Goal: Register for event/course

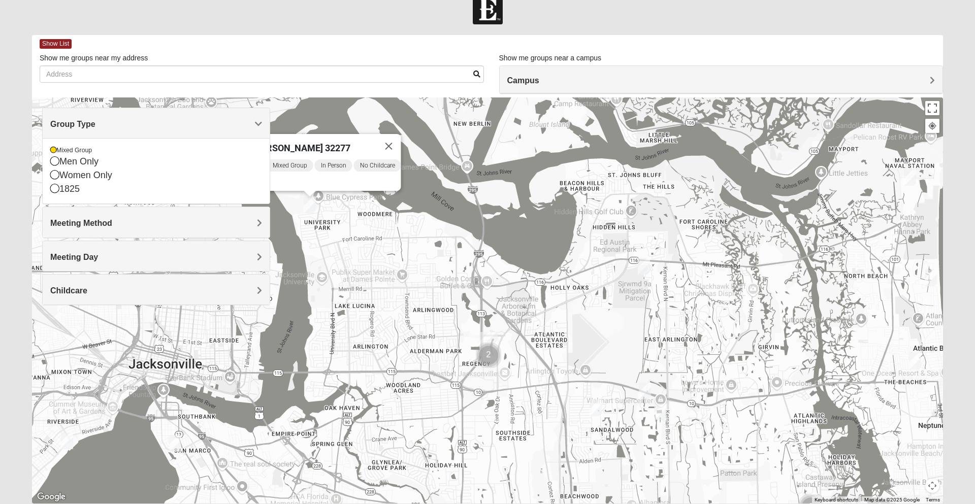
scroll to position [18, 0]
click at [55, 187] on icon at bounding box center [54, 188] width 9 height 9
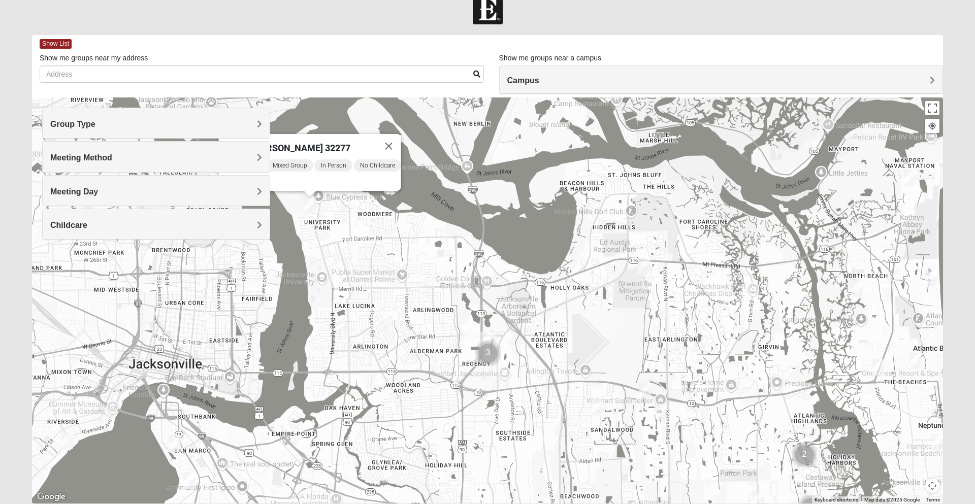
click at [71, 121] on span "Group Type" at bounding box center [72, 124] width 45 height 9
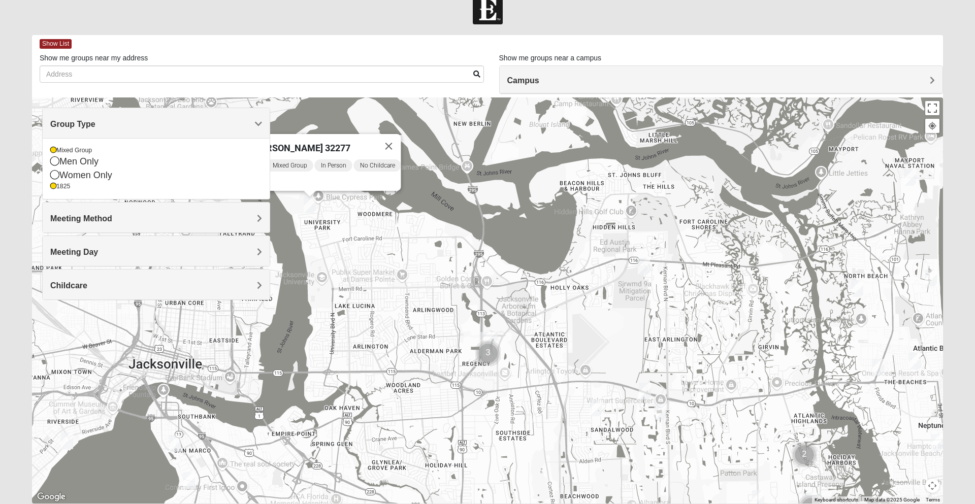
click at [53, 187] on icon at bounding box center [53, 186] width 6 height 6
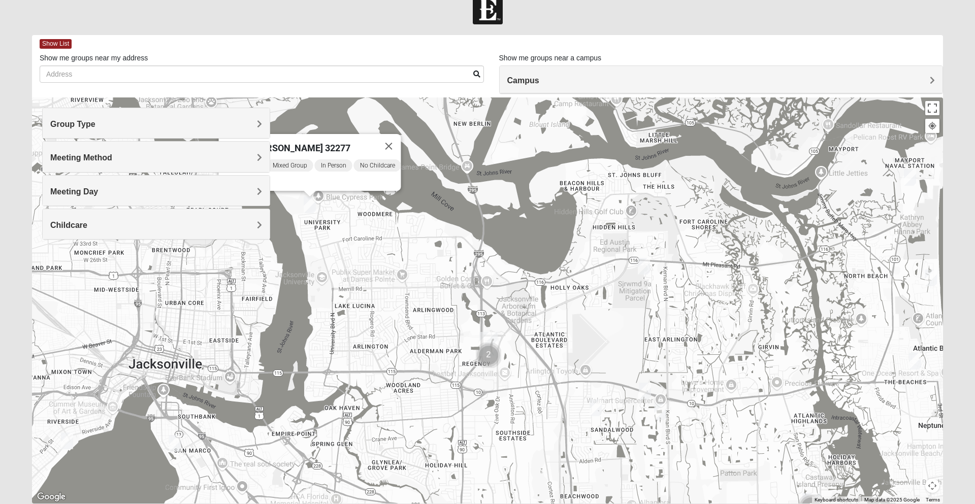
click at [53, 151] on div "Meeting Method" at bounding box center [156, 157] width 227 height 30
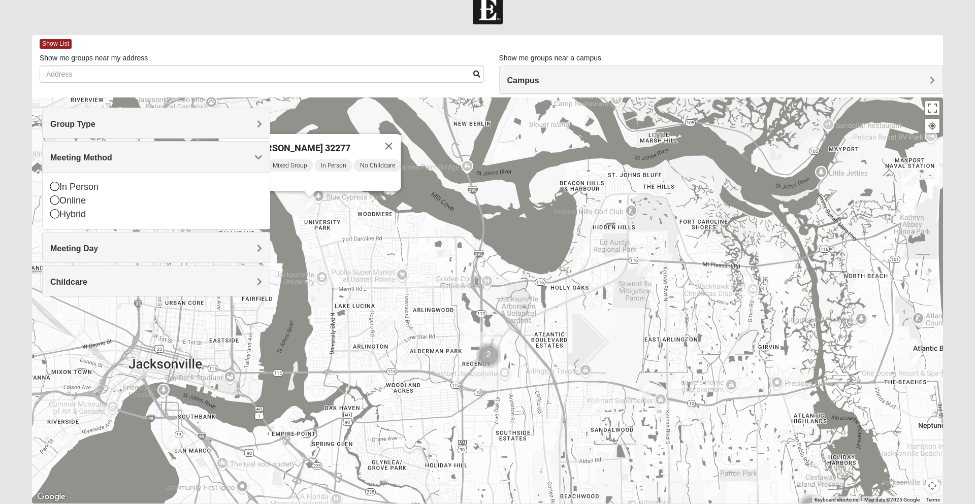
click at [80, 125] on span "Group Type" at bounding box center [72, 124] width 45 height 9
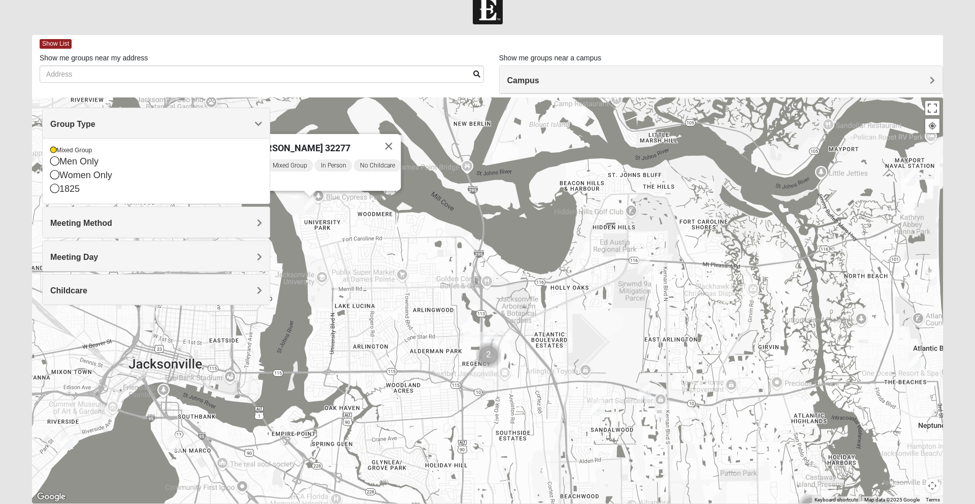
click at [53, 151] on icon at bounding box center [53, 150] width 6 height 6
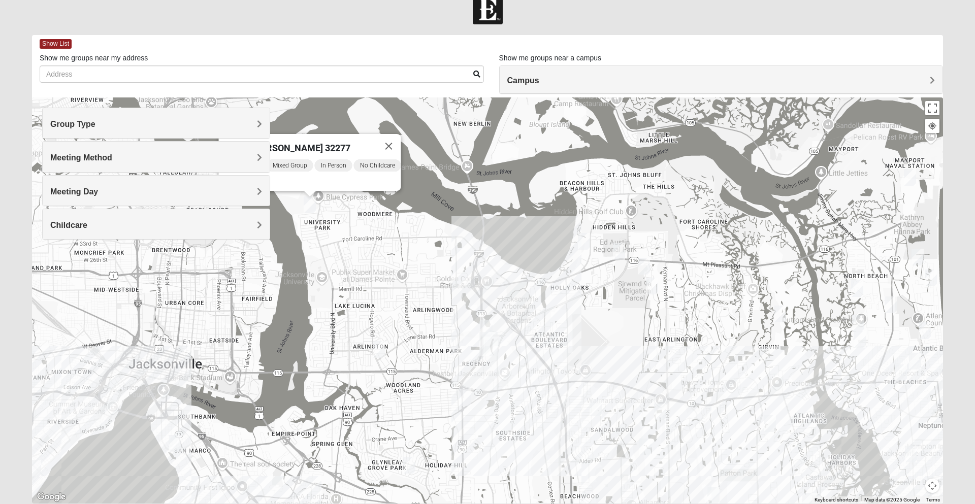
click at [76, 116] on div "Group Type" at bounding box center [156, 123] width 227 height 30
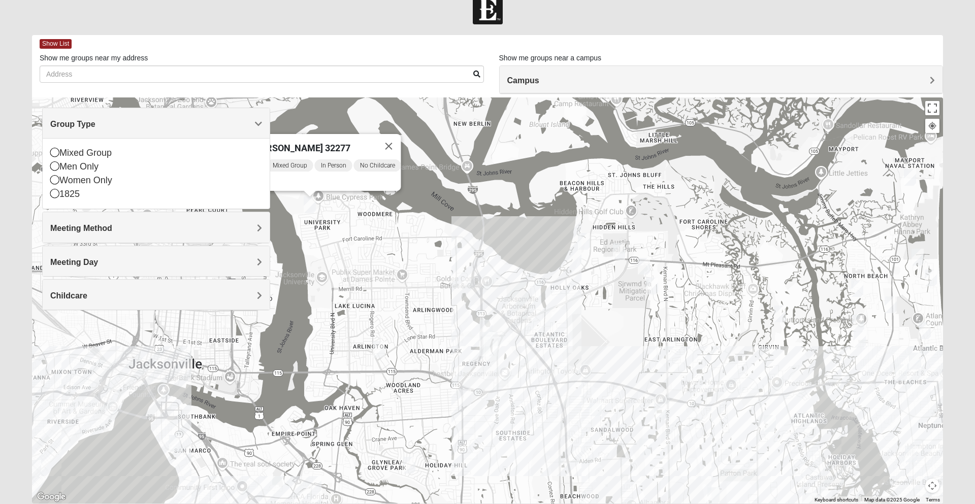
click at [56, 178] on icon at bounding box center [54, 179] width 9 height 9
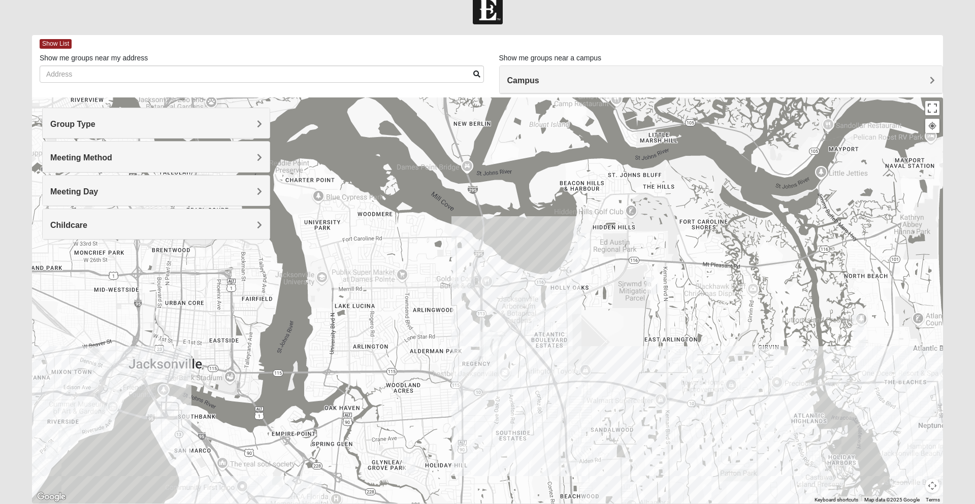
click at [84, 123] on span "Group Type" at bounding box center [72, 124] width 45 height 9
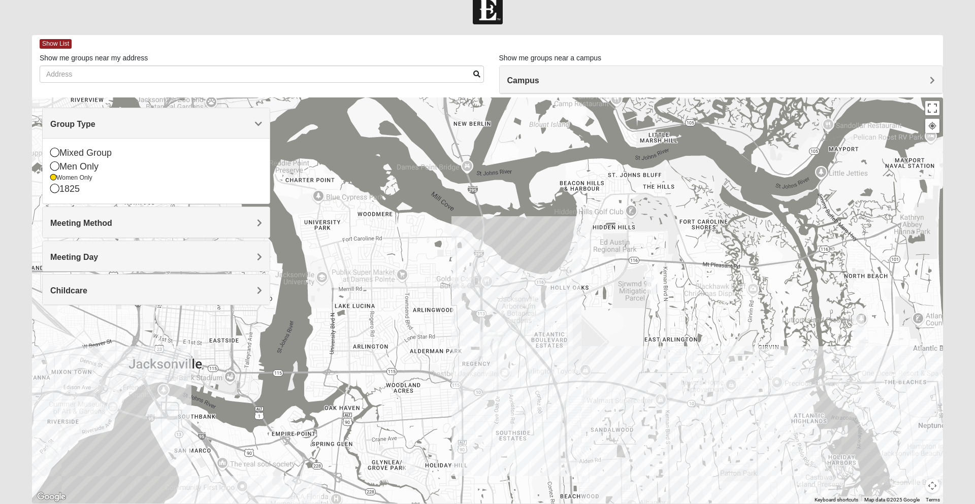
click at [98, 120] on h4 "Group Type" at bounding box center [156, 124] width 212 height 10
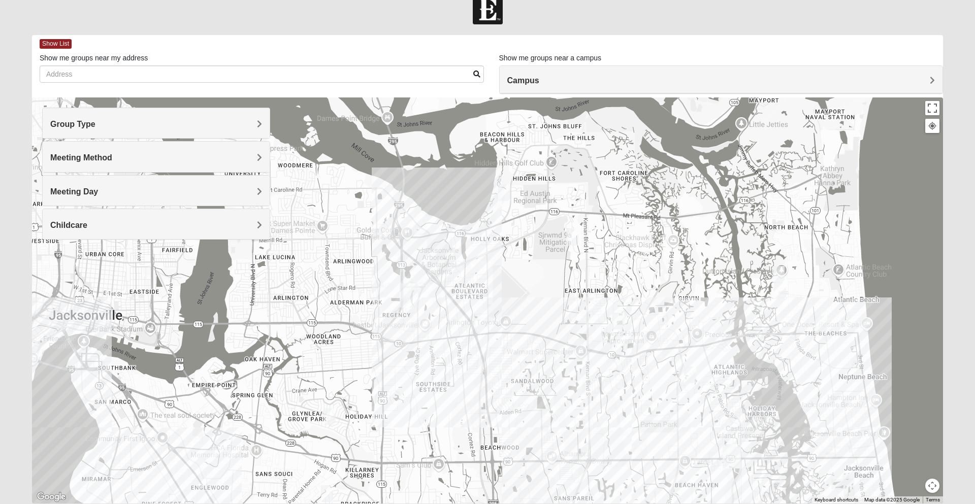
click at [611, 76] on h4 "Campus" at bounding box center [721, 81] width 428 height 10
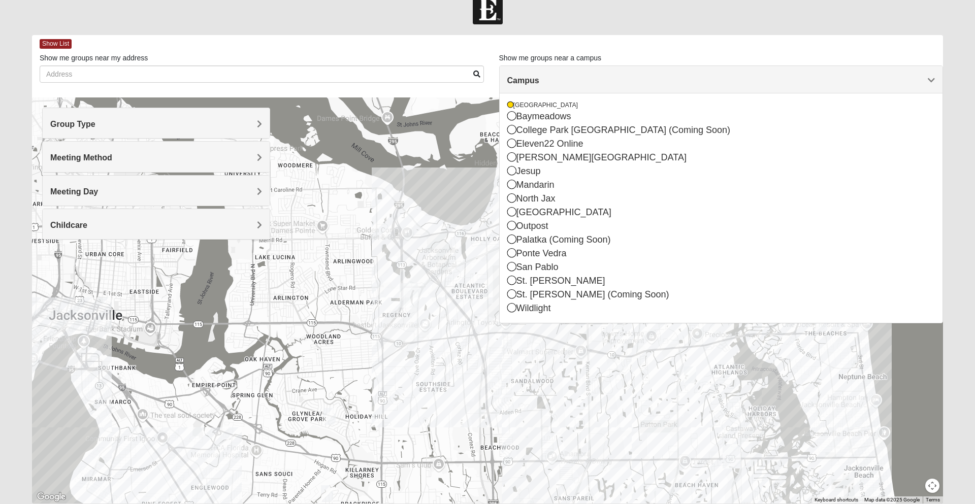
click at [567, 78] on h4 "Campus" at bounding box center [721, 81] width 428 height 10
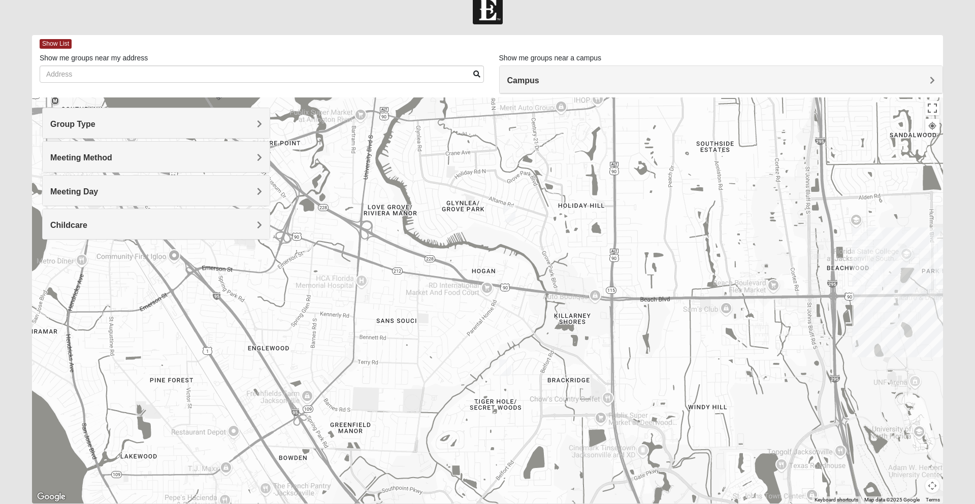
click at [507, 371] on img "Womens Bell 32216" at bounding box center [505, 367] width 20 height 25
click at [506, 214] on img "Womens Crenshaw 32216" at bounding box center [509, 213] width 20 height 25
click at [512, 371] on img "Womens Bell 32216" at bounding box center [505, 367] width 20 height 25
click at [510, 204] on img "Womens Crenshaw 32216" at bounding box center [509, 213] width 20 height 25
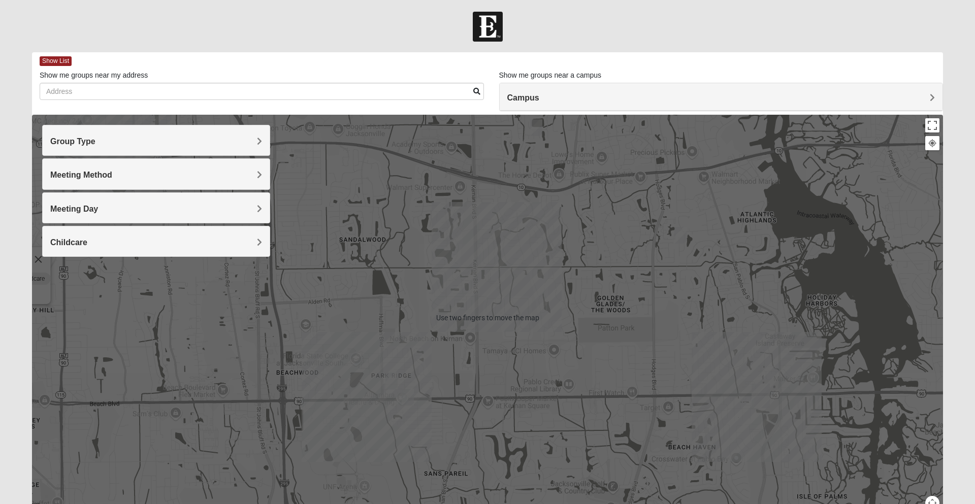
scroll to position [0, 0]
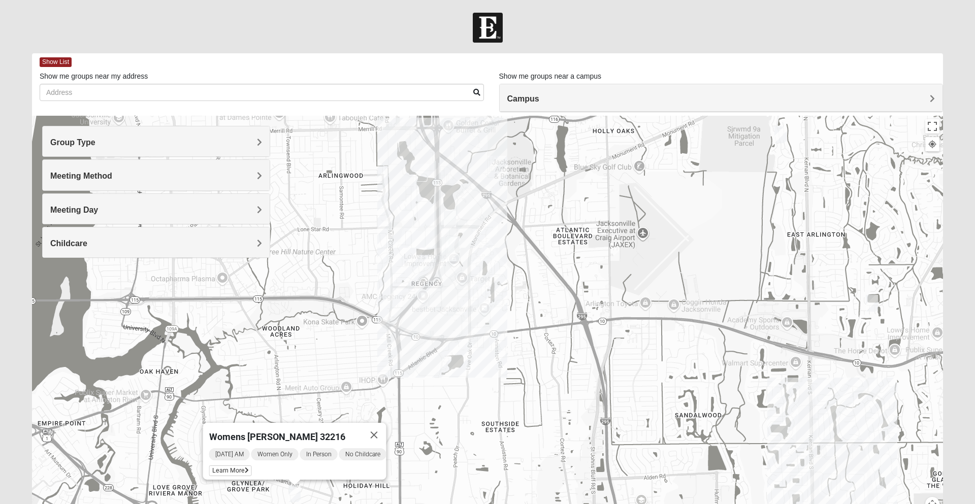
click at [448, 217] on img "On Campus Womens Davis 32225" at bounding box center [450, 219] width 20 height 25
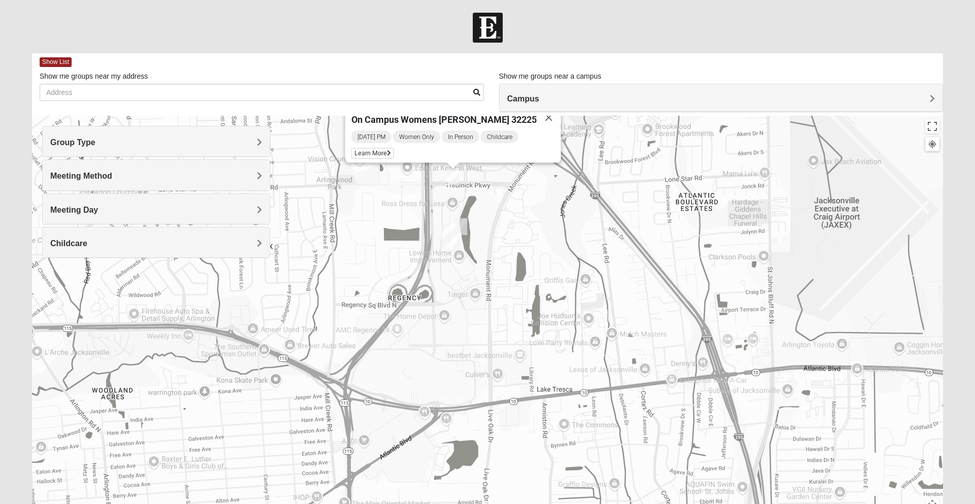
click at [464, 227] on img "On Campus Womens Medina 32225" at bounding box center [461, 226] width 20 height 25
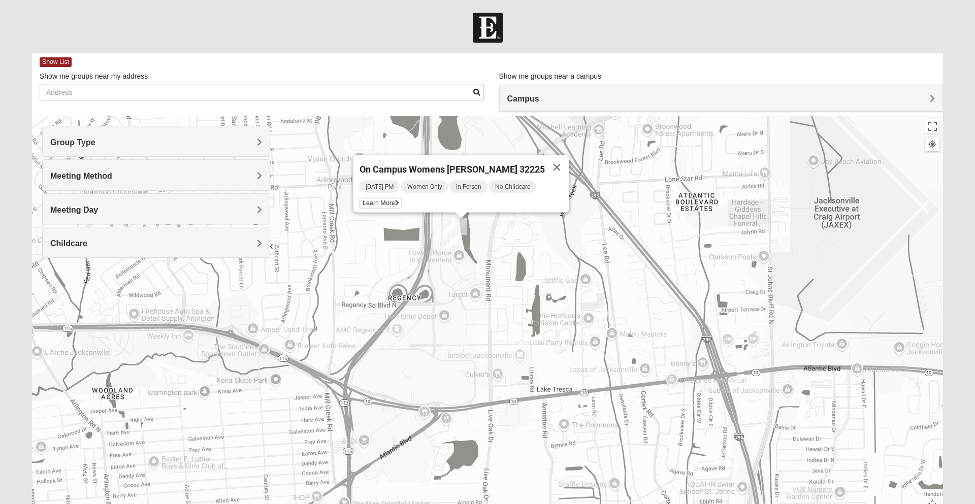
click at [555, 161] on button "Close" at bounding box center [557, 167] width 24 height 24
click at [455, 174] on img "On Campus Womens Davis 32225" at bounding box center [453, 176] width 20 height 25
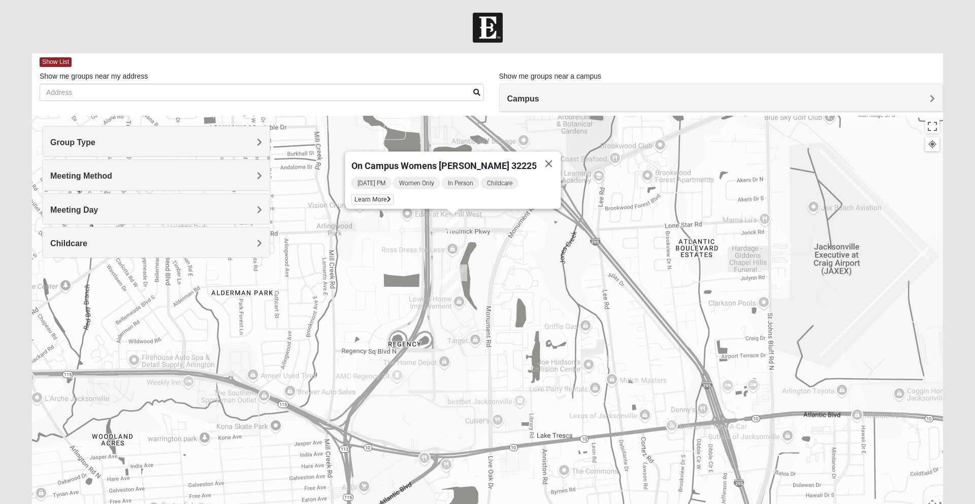
click at [394, 194] on span "Learn More" at bounding box center [372, 199] width 43 height 11
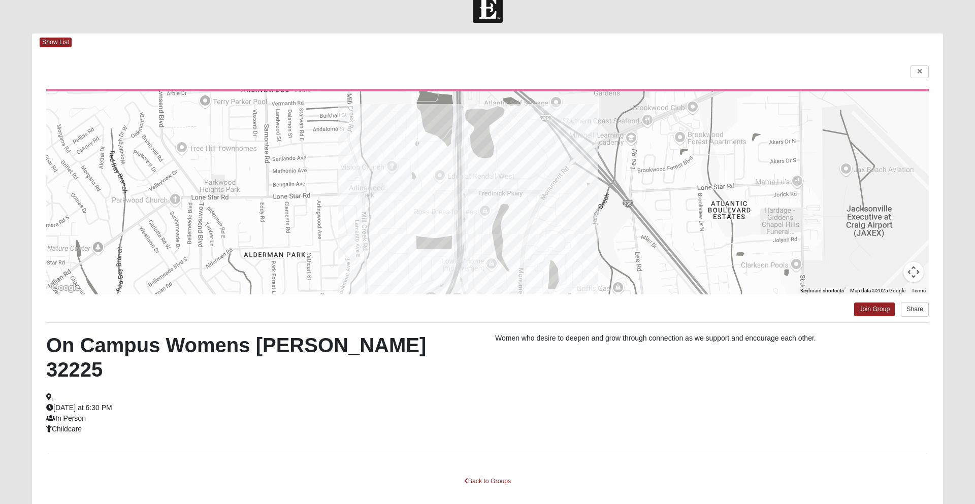
scroll to position [22, 0]
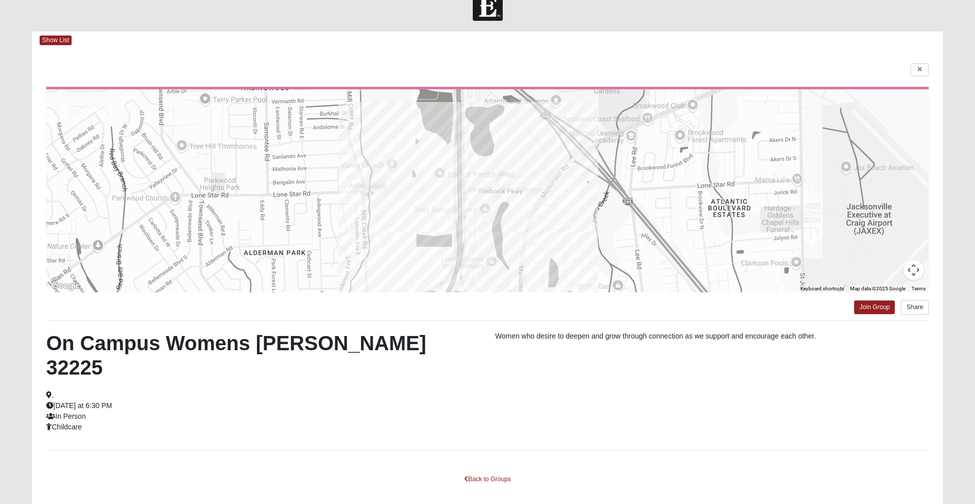
click at [104, 390] on div "On Campus Womens [PERSON_NAME] 32225 , [DATE] at 6:30 PM In Person Childcare" at bounding box center [263, 382] width 449 height 102
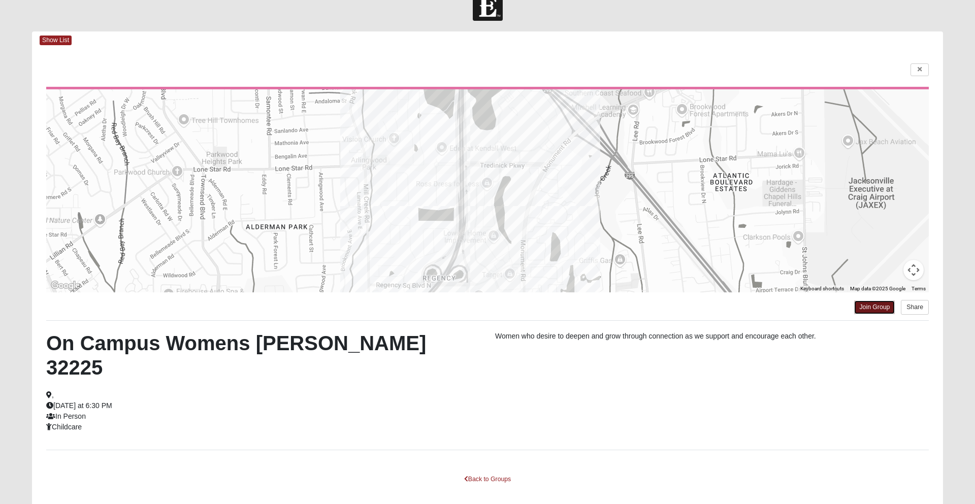
click at [868, 304] on link "Join Group" at bounding box center [874, 308] width 41 height 14
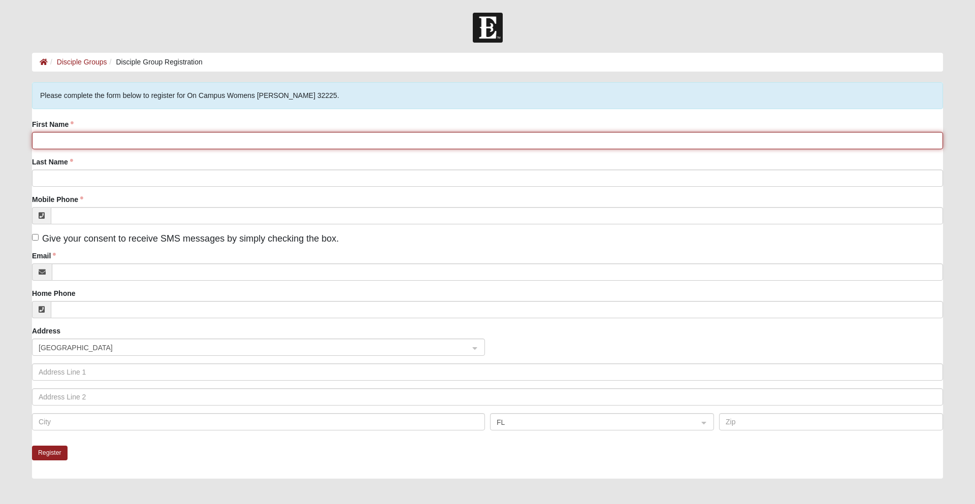
click at [790, 139] on input "First Name" at bounding box center [487, 140] width 911 height 17
type input "Leah"
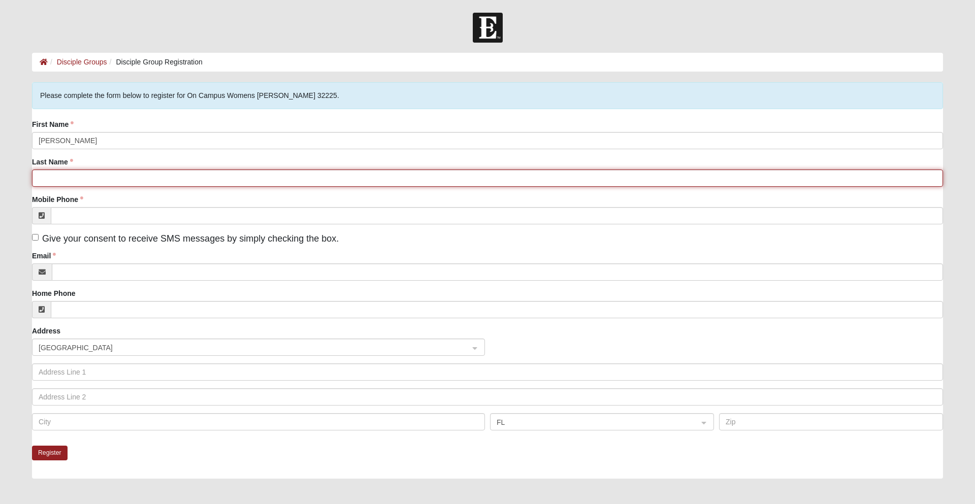
click at [520, 180] on input "Last Name" at bounding box center [487, 178] width 911 height 17
type input "Proctor"
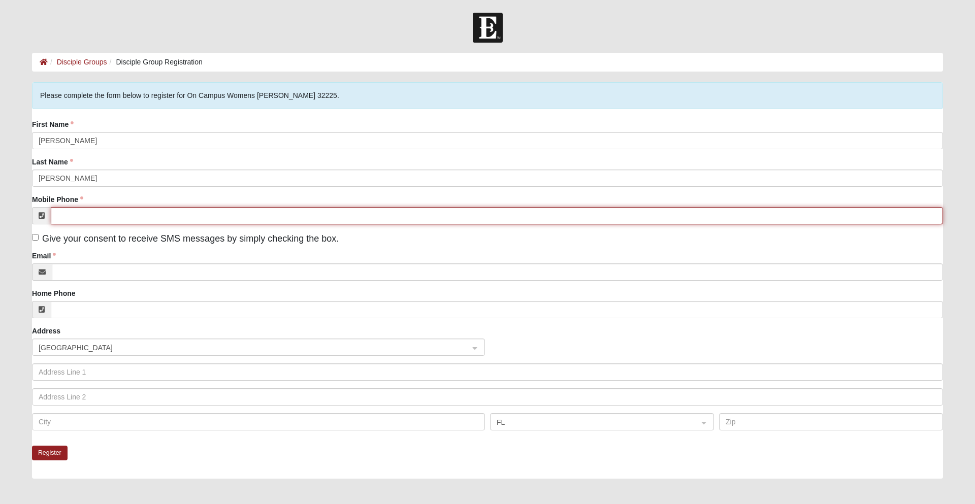
click at [409, 212] on input "Mobile Phone" at bounding box center [497, 215] width 892 height 17
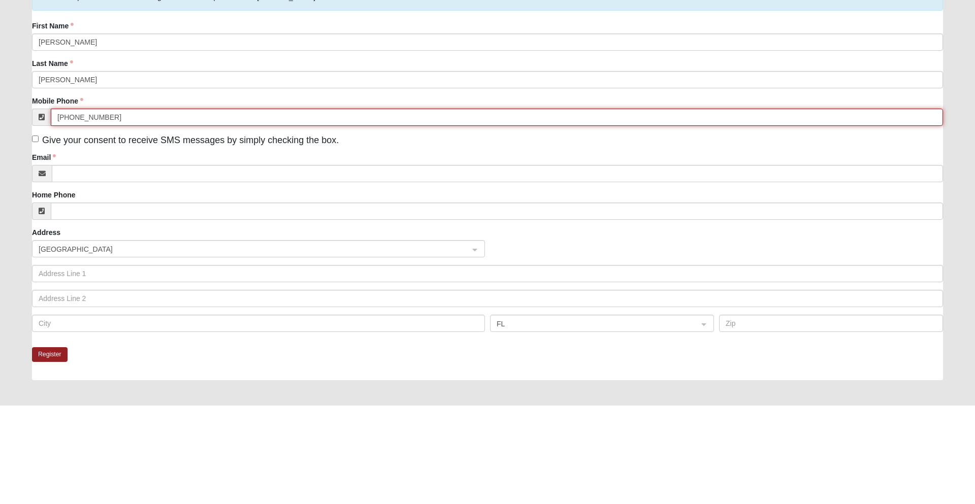
type input "(904) 305-9903"
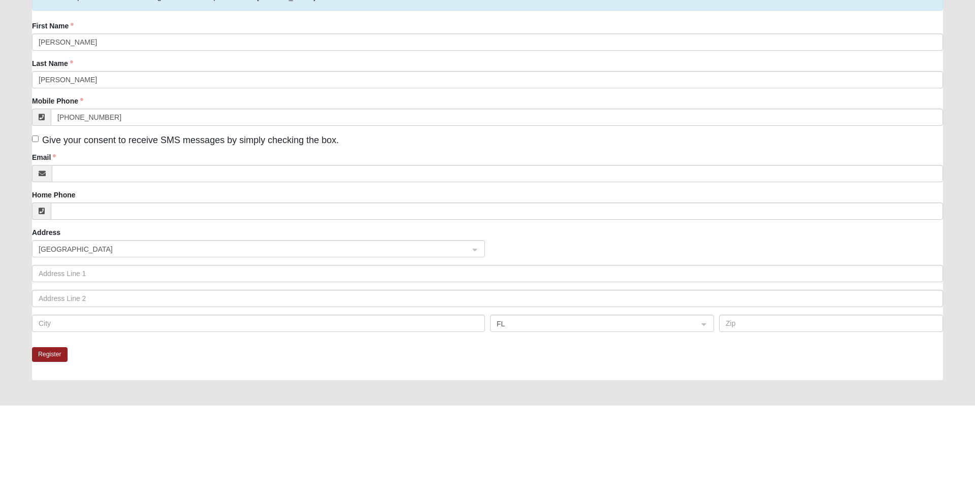
click at [311, 244] on label "Give your consent to receive SMS messages by simply checking the box." at bounding box center [185, 239] width 307 height 14
click at [39, 241] on input "Give your consent to receive SMS messages by simply checking the box." at bounding box center [35, 237] width 7 height 7
checkbox input "true"
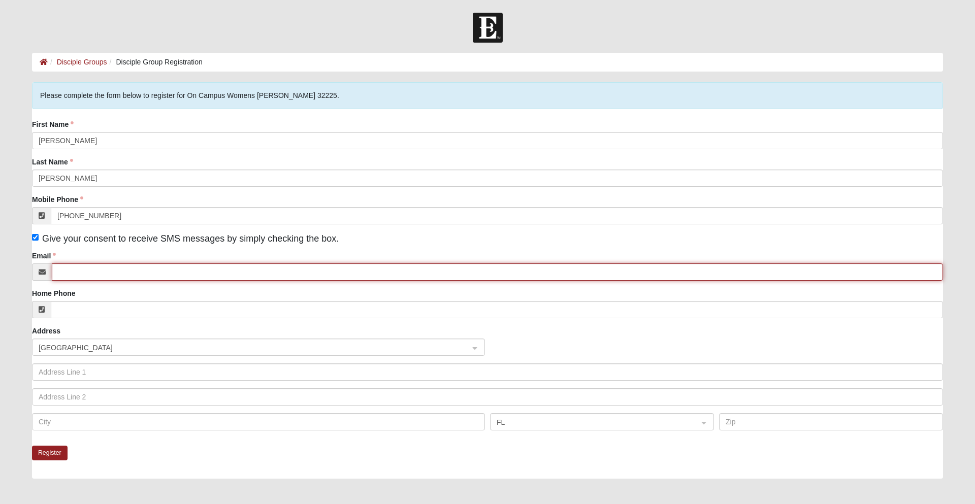
click at [335, 272] on input "Email" at bounding box center [497, 271] width 891 height 17
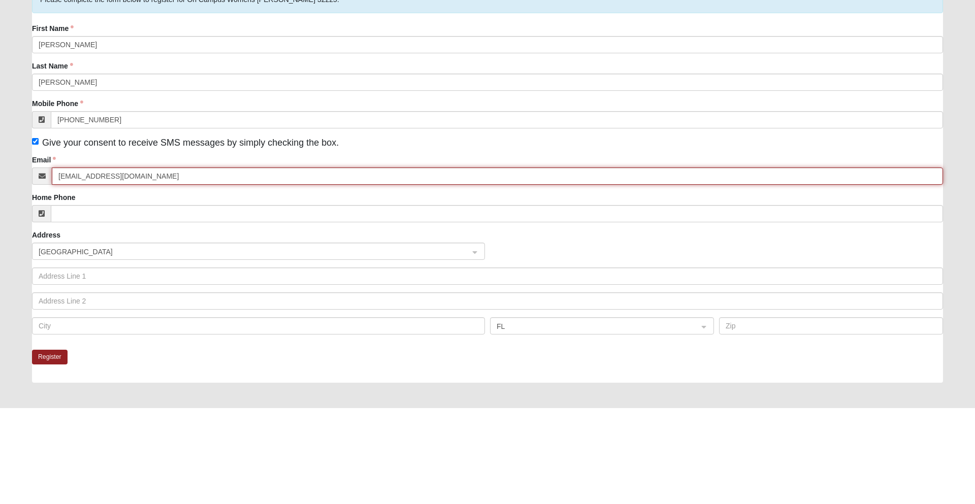
type input "Leahjanae1201@icloud.com"
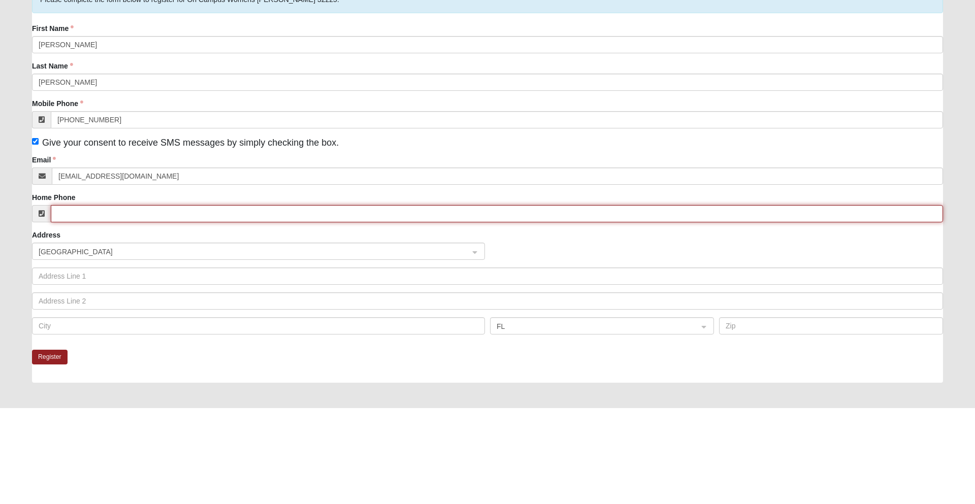
click at [586, 306] on input "Home Phone" at bounding box center [497, 309] width 892 height 17
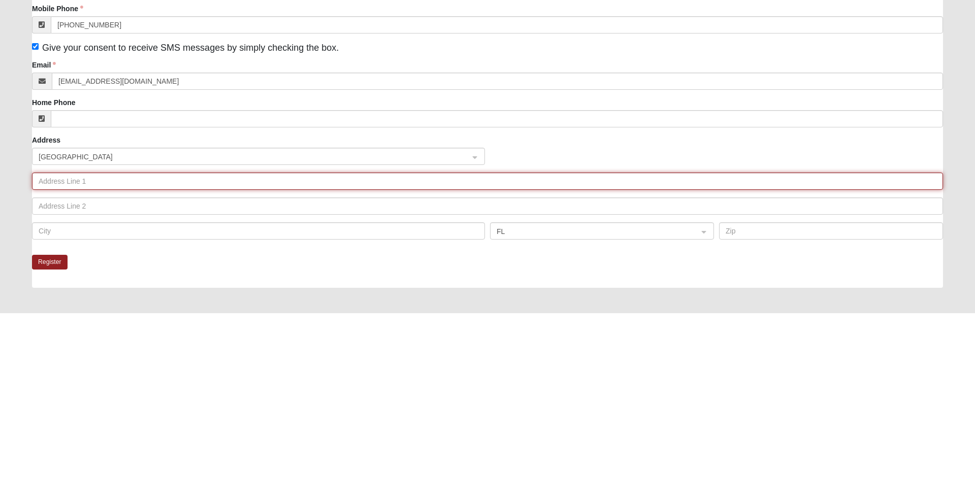
click at [332, 373] on input "text" at bounding box center [487, 372] width 911 height 17
type input "2441 springpark road #43"
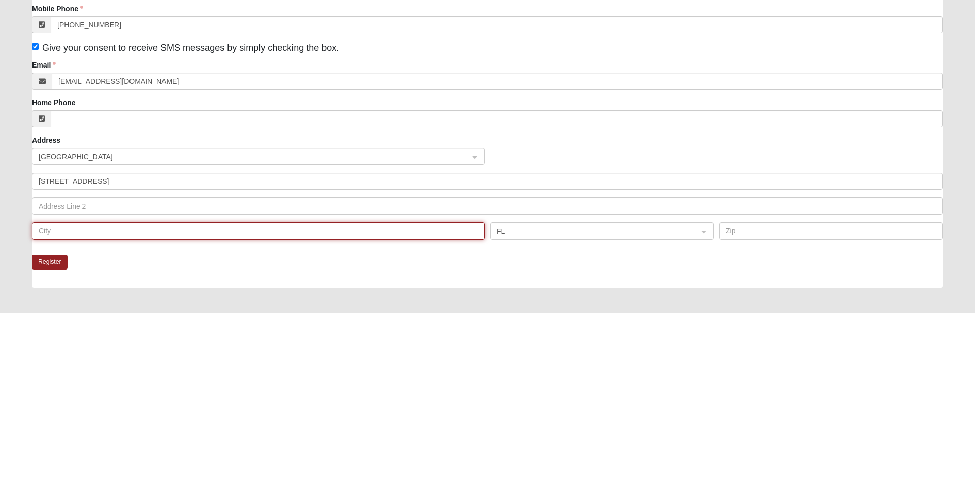
click at [308, 424] on input "text" at bounding box center [258, 421] width 453 height 17
type input "Jacksonville"
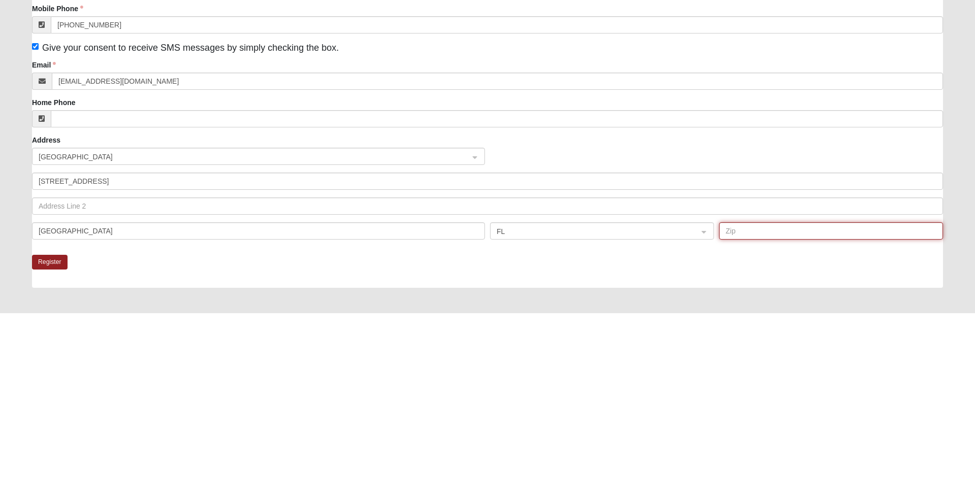
click at [775, 424] on input "text" at bounding box center [831, 421] width 224 height 17
type input "32207"
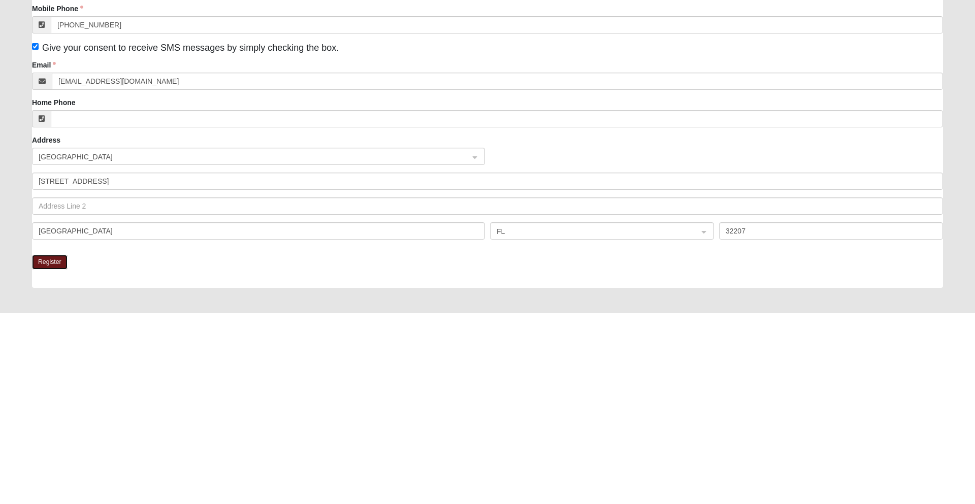
click at [57, 456] on button "Register" at bounding box center [50, 453] width 36 height 15
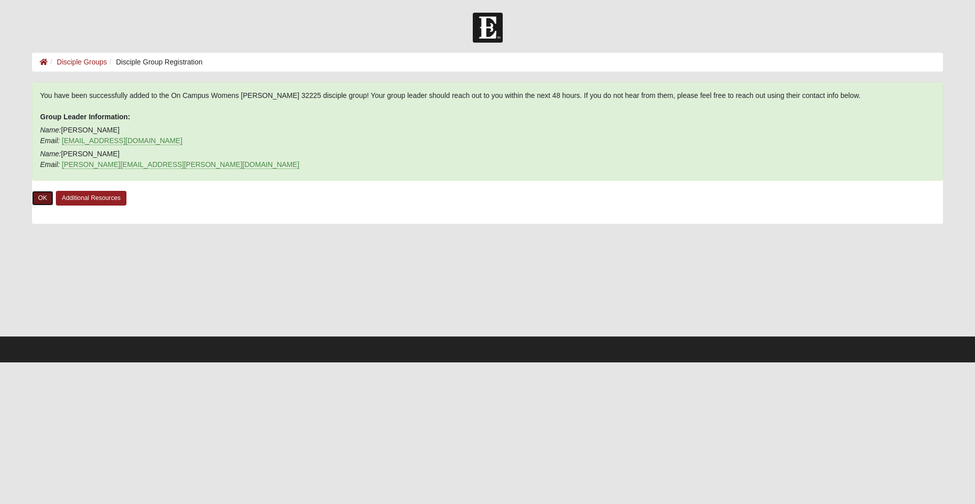
click at [48, 203] on link "OK" at bounding box center [42, 198] width 21 height 15
